Goal: Navigation & Orientation: Find specific page/section

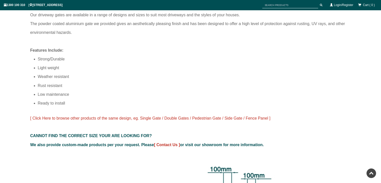
scroll to position [337, 0]
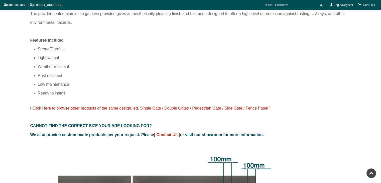
click at [149, 107] on span "[ Click Here to browse other products of the same design, eg. Single Gate / Dou…" at bounding box center [150, 108] width 240 height 4
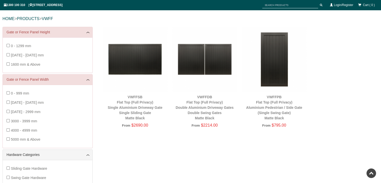
scroll to position [33, 0]
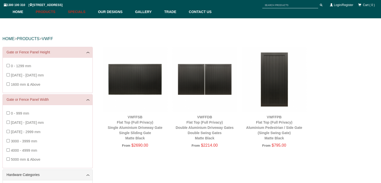
click at [84, 12] on link "Specials" at bounding box center [80, 12] width 30 height 13
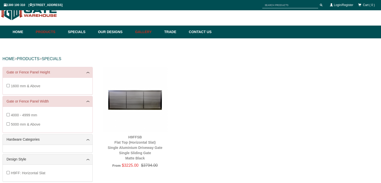
click at [151, 31] on link "Gallery" at bounding box center [147, 32] width 29 height 13
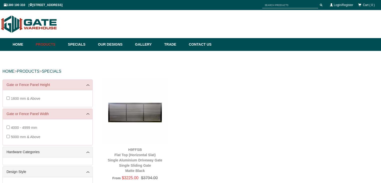
scroll to position [13, 0]
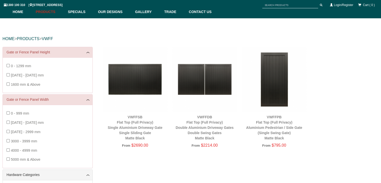
click at [15, 167] on div "0 - 999 mm [DATE] - [DATE] mm [DATE] - 2999 mm 3000 - 3999 mm 4000 - 4999 mm 50…" at bounding box center [48, 136] width 90 height 63
